Goal: Find specific page/section: Find specific page/section

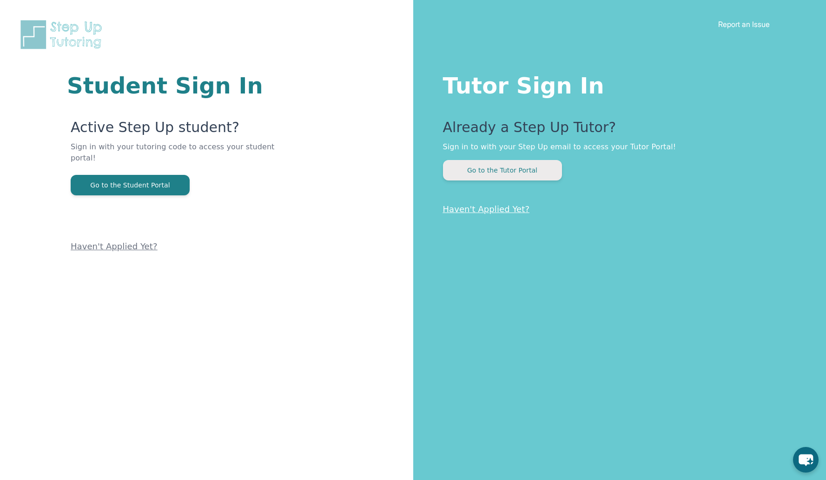
click at [474, 175] on button "Go to the Tutor Portal" at bounding box center [502, 170] width 119 height 20
click at [157, 175] on button "Go to the Student Portal" at bounding box center [130, 185] width 119 height 20
